Goal: Task Accomplishment & Management: Manage account settings

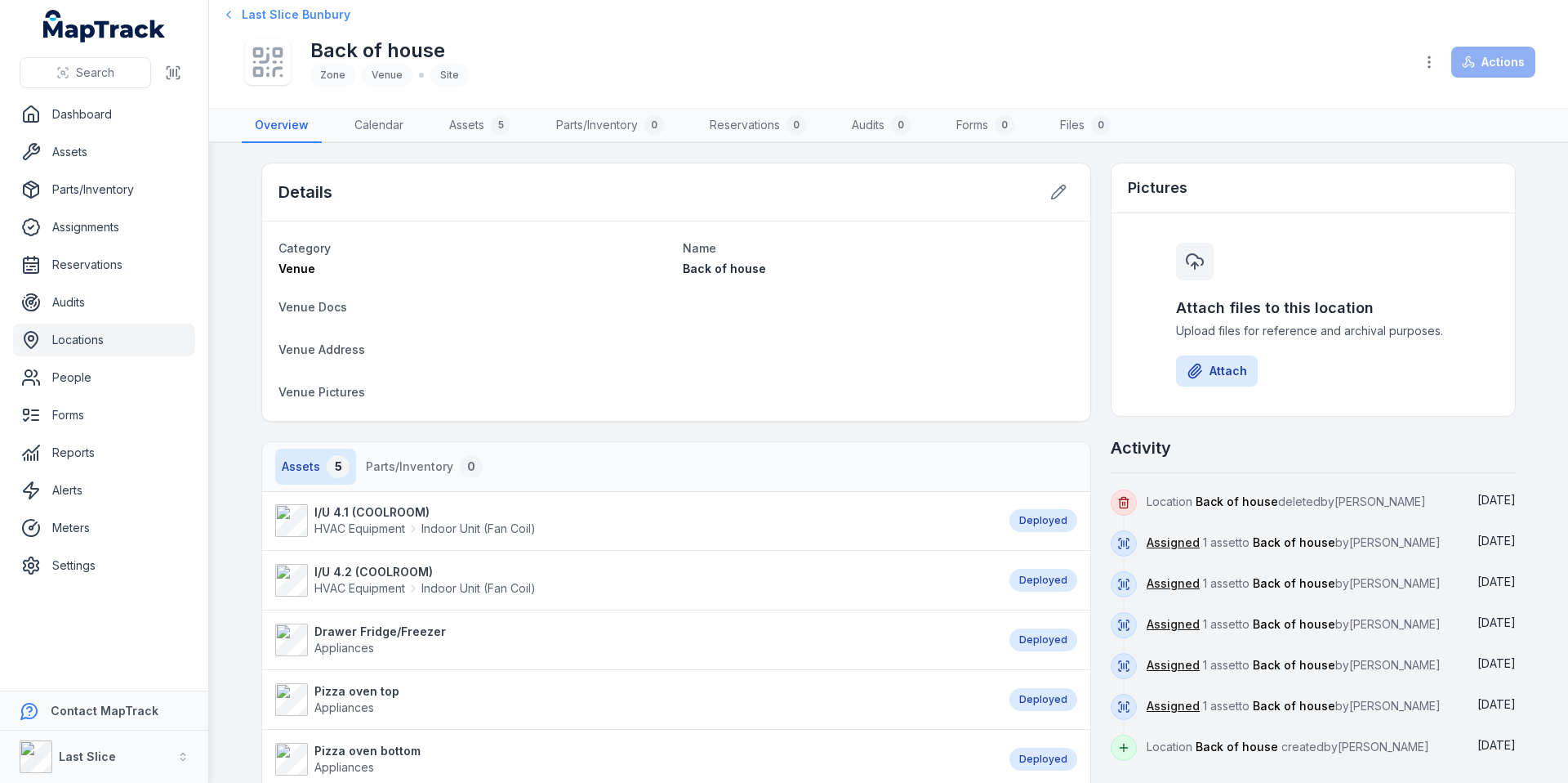
click at [319, 16] on span "Last Slice Bunbury" at bounding box center [295, 15] width 108 height 17
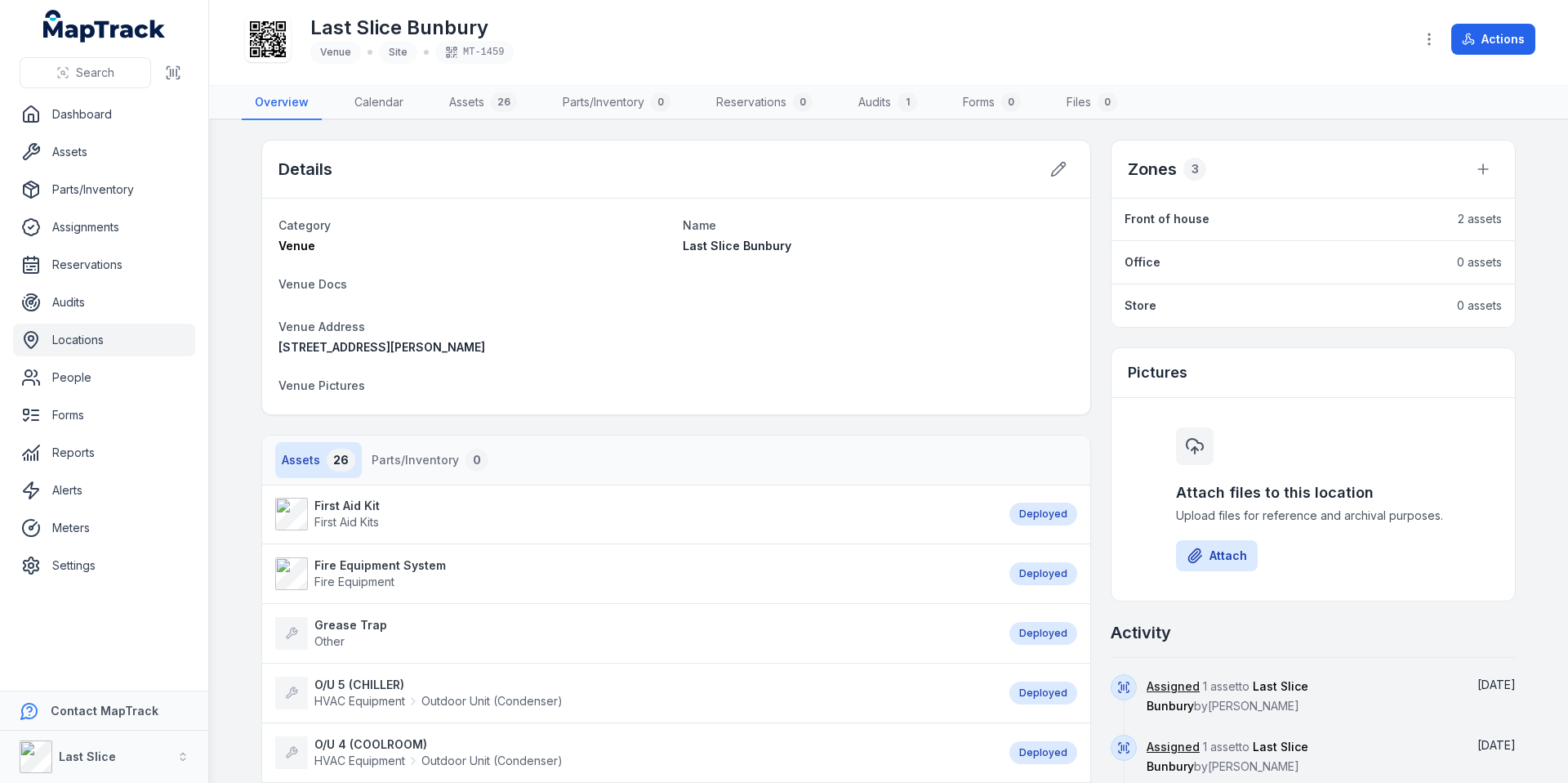
drag, startPoint x: 1179, startPoint y: 213, endPoint x: 1197, endPoint y: 211, distance: 18.1
click at [1180, 213] on strong "Front of house" at bounding box center [1166, 219] width 85 height 17
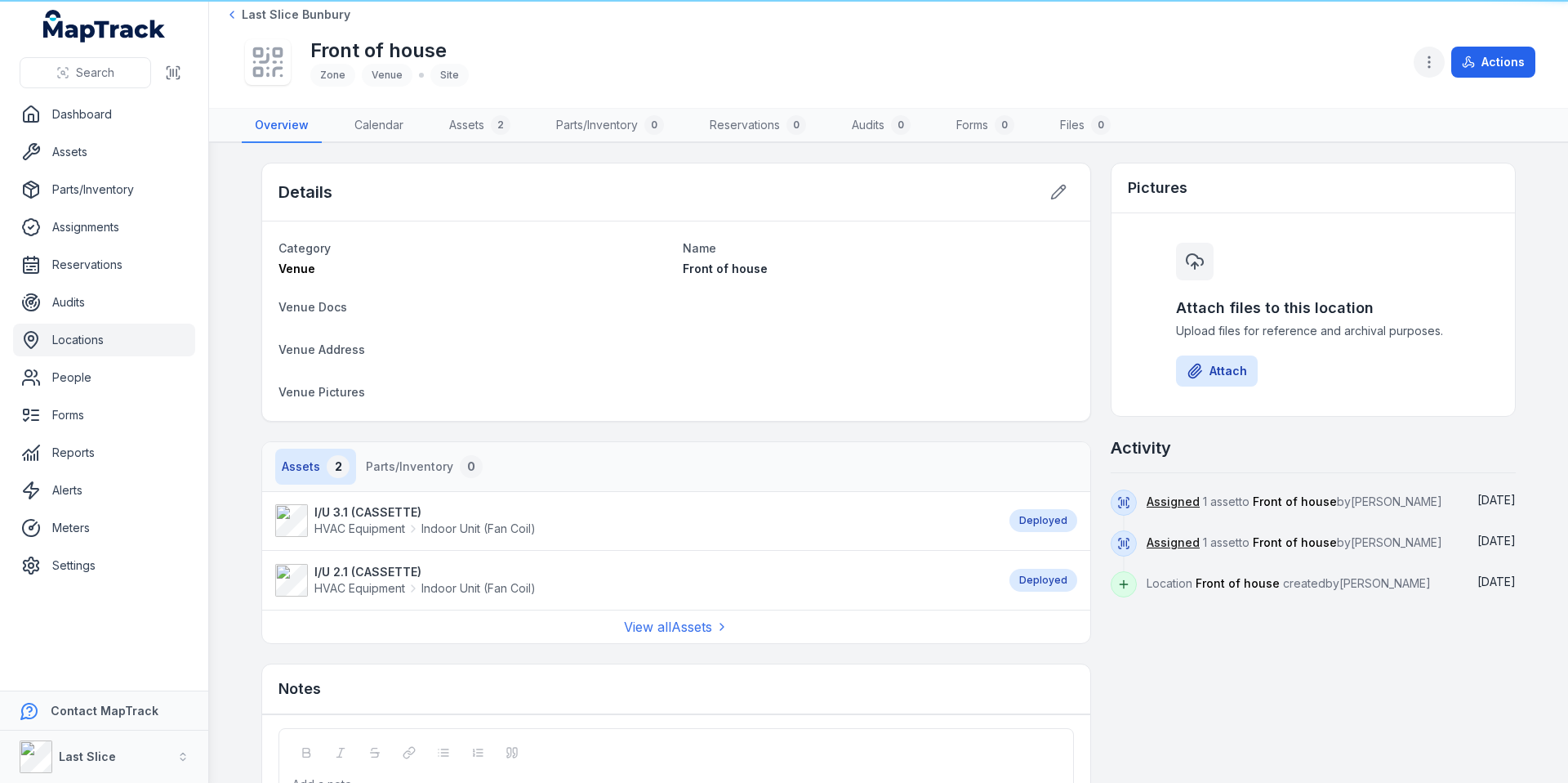
click at [1423, 65] on icon "button" at bounding box center [1428, 62] width 17 height 17
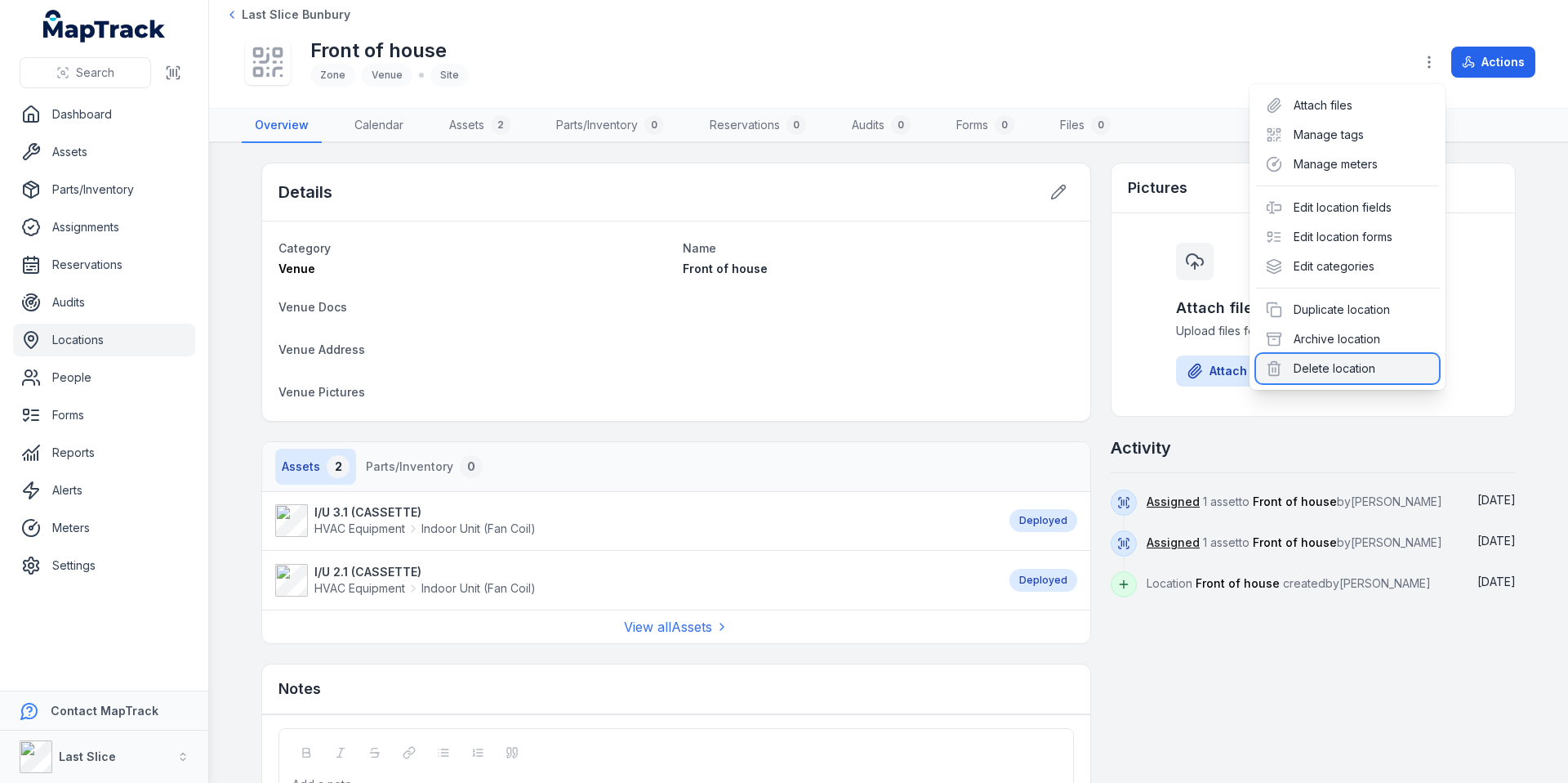
click at [1339, 365] on div "Delete location" at bounding box center [1347, 369] width 183 height 29
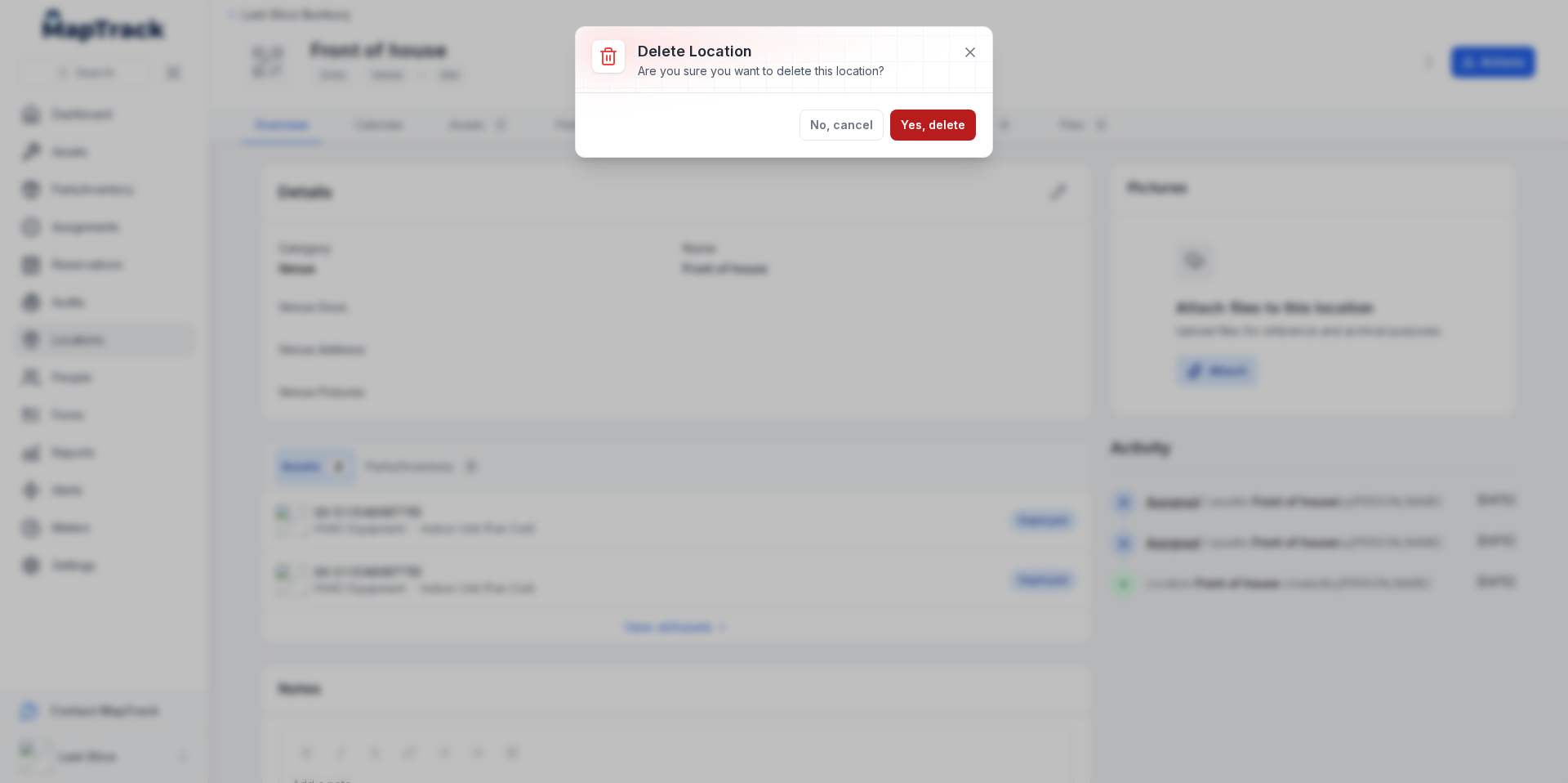
click at [968, 132] on button "Yes, delete" at bounding box center [933, 125] width 86 height 31
